Goal: Task Accomplishment & Management: Use online tool/utility

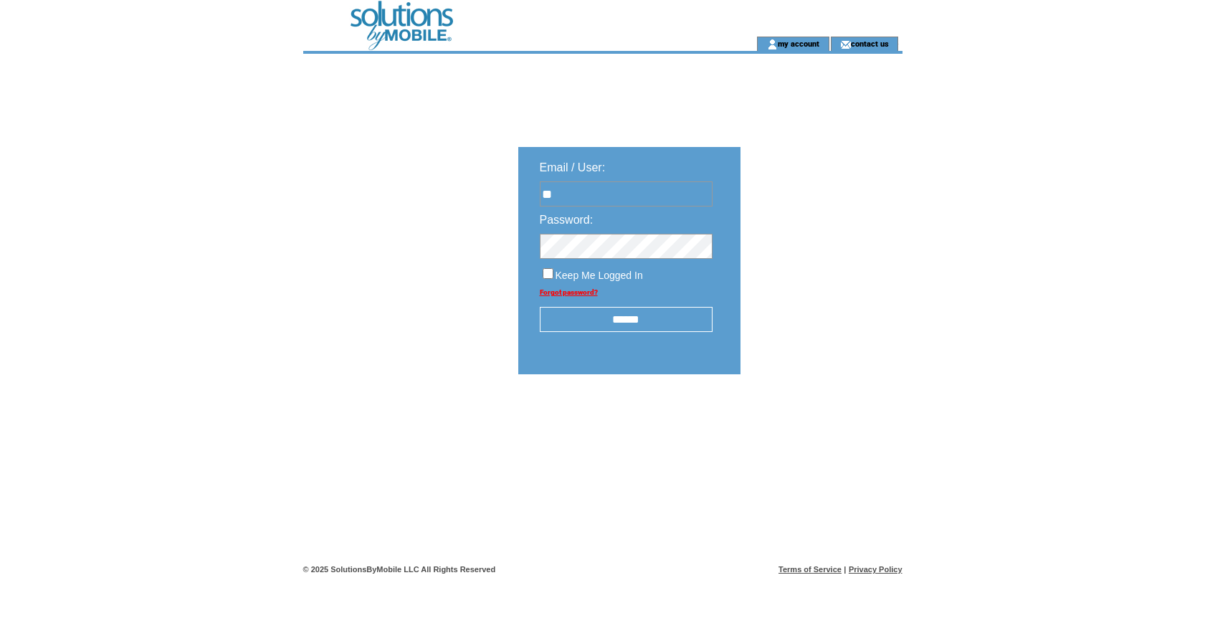
type input "**********"
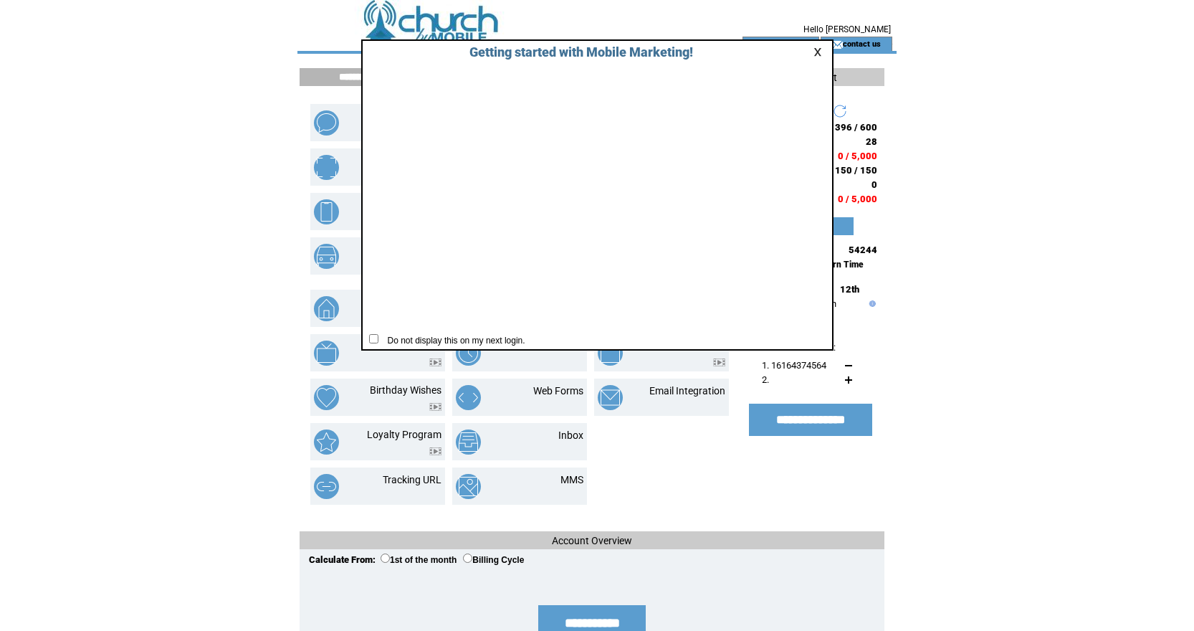
drag, startPoint x: 818, startPoint y: 54, endPoint x: 785, endPoint y: 55, distance: 33.0
click at [818, 54] on link at bounding box center [820, 51] width 13 height 9
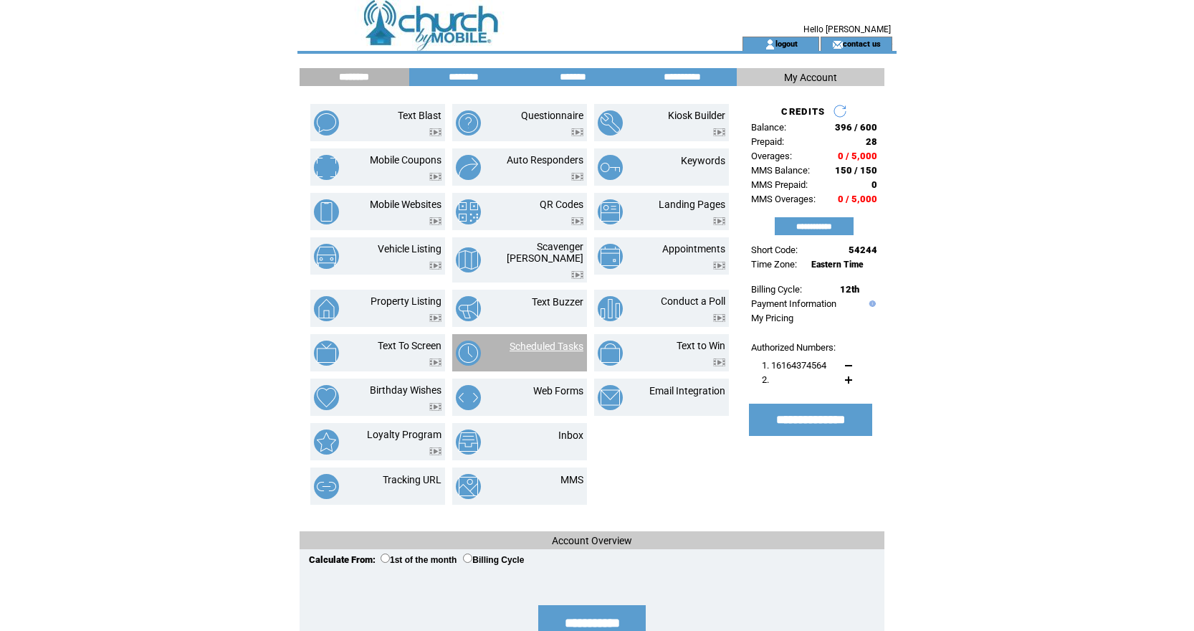
click at [554, 341] on link "Scheduled Tasks" at bounding box center [547, 346] width 74 height 11
